Goal: Find specific page/section: Find specific page/section

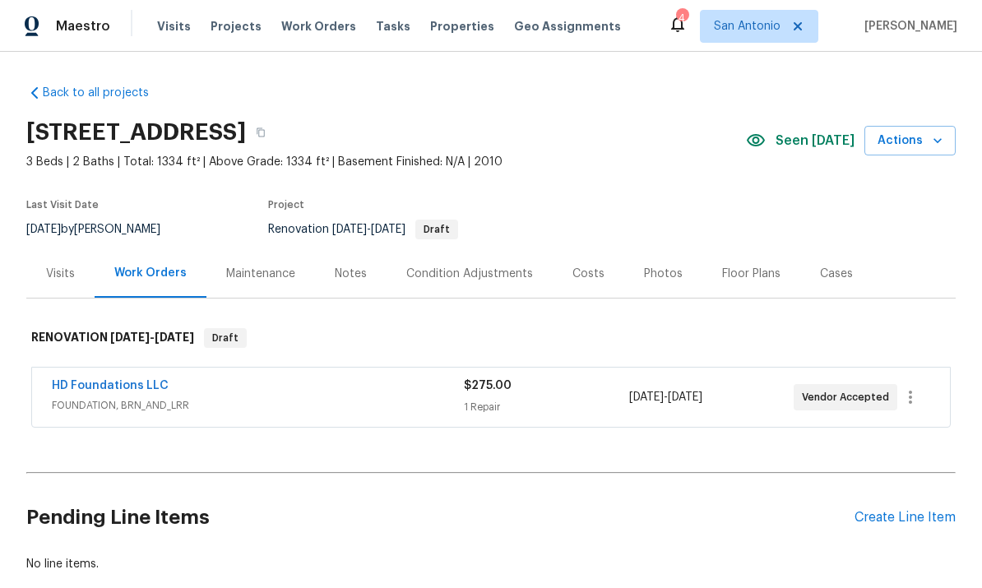
click at [466, 269] on div "Condition Adjustments" at bounding box center [469, 274] width 127 height 16
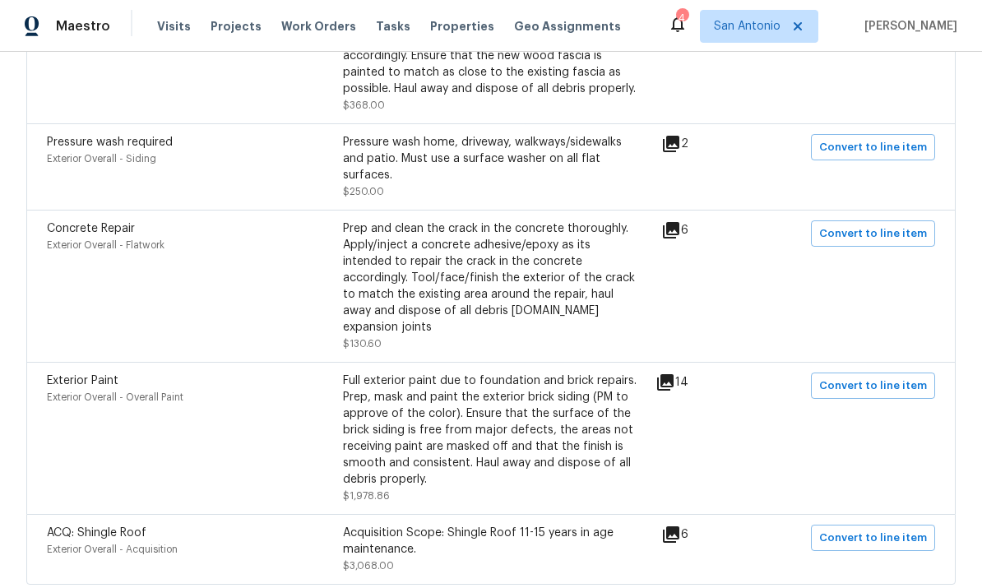
scroll to position [62, 0]
click at [427, 525] on div "Acquisition Scope: Shingle Roof 11-15 years in age maintenance." at bounding box center [491, 541] width 296 height 33
click at [420, 525] on div "Acquisition Scope: Shingle Roof 11-15 years in age maintenance." at bounding box center [491, 541] width 296 height 33
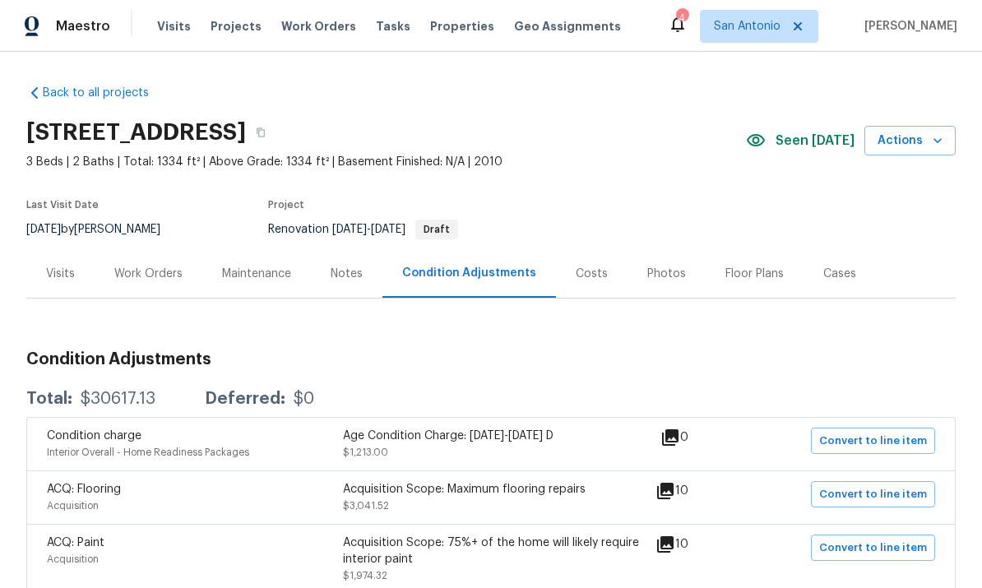
scroll to position [0, 0]
click at [584, 266] on div "Costs" at bounding box center [592, 274] width 32 height 16
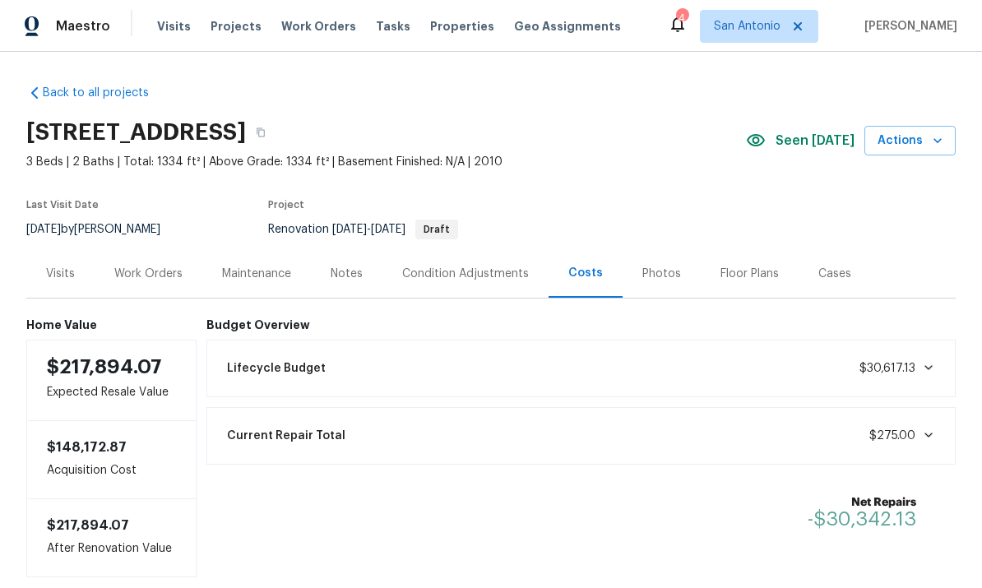
click at [470, 266] on div "Condition Adjustments" at bounding box center [465, 274] width 127 height 16
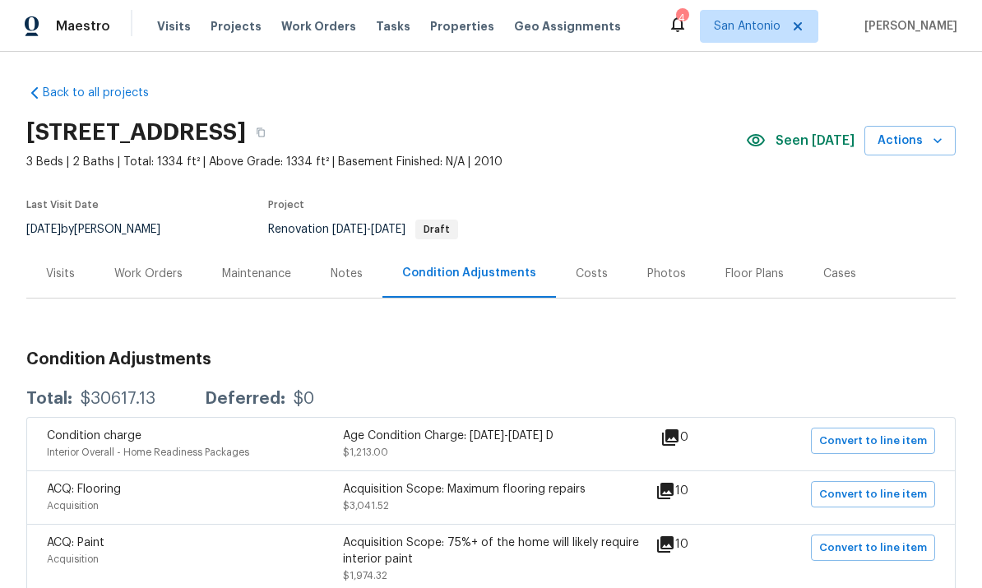
click at [583, 266] on div "Costs" at bounding box center [592, 274] width 32 height 16
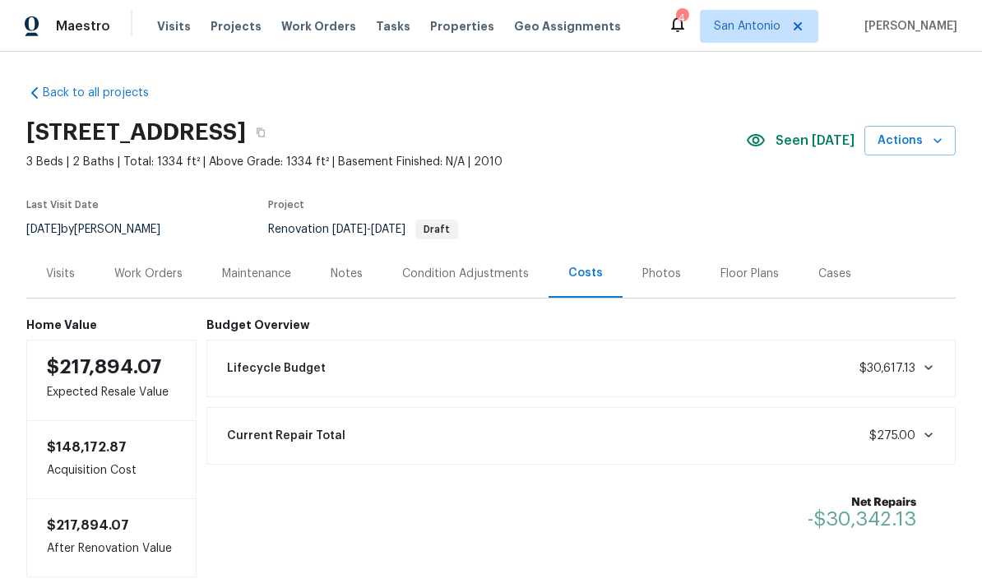
click at [143, 266] on div "Work Orders" at bounding box center [148, 274] width 68 height 16
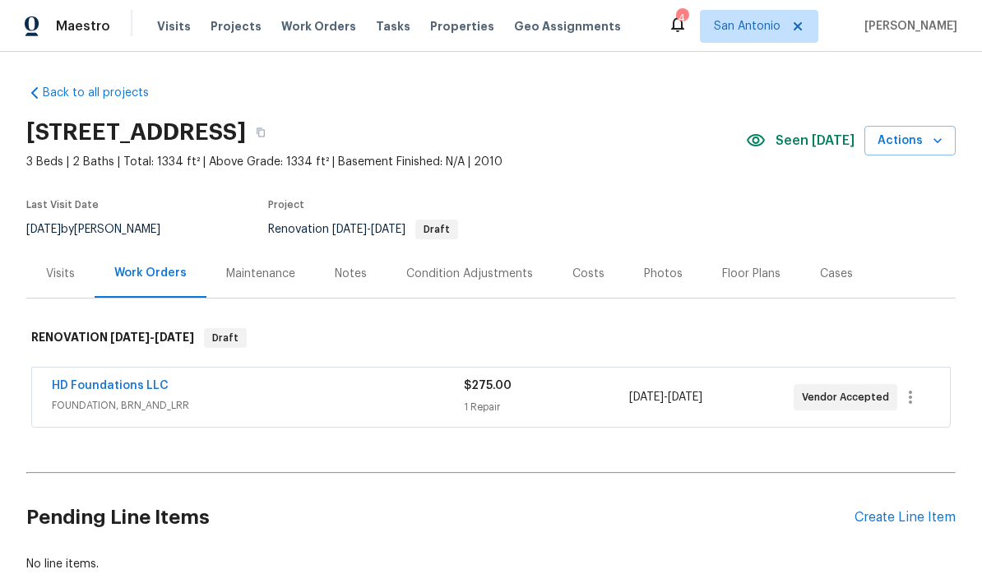
click at [744, 285] on div "Floor Plans" at bounding box center [751, 273] width 98 height 49
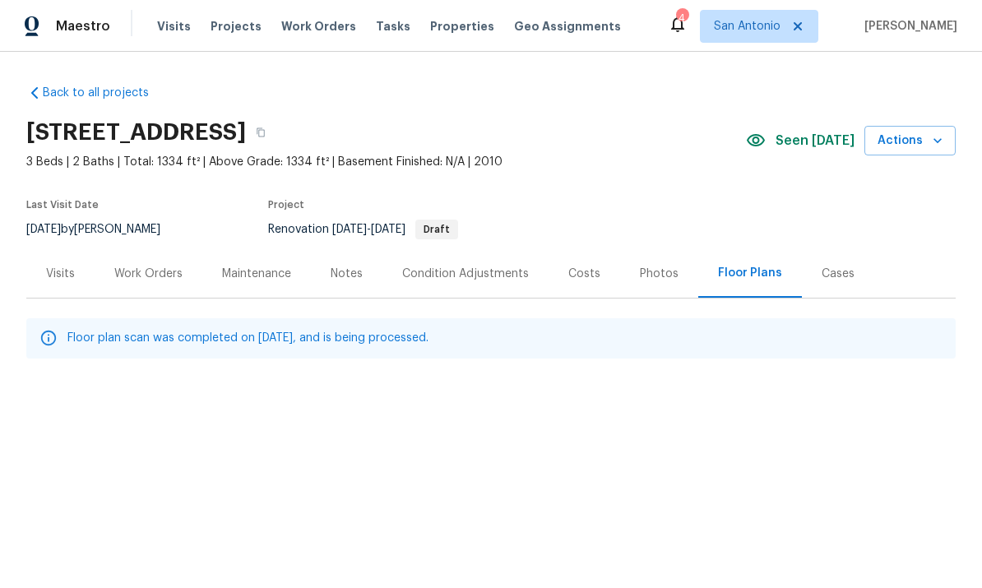
click at [155, 275] on div "Work Orders" at bounding box center [148, 274] width 68 height 16
